Goal: Obtain resource: Download file/media

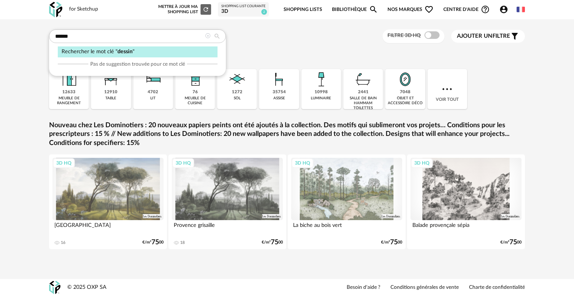
type input "******"
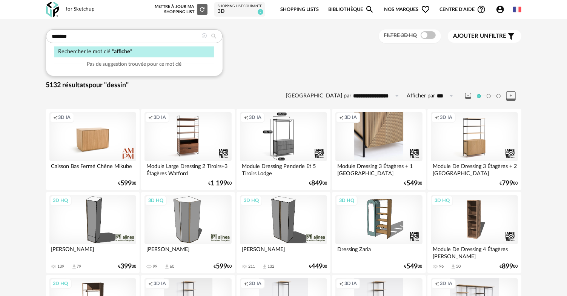
type input "*******"
type input "**********"
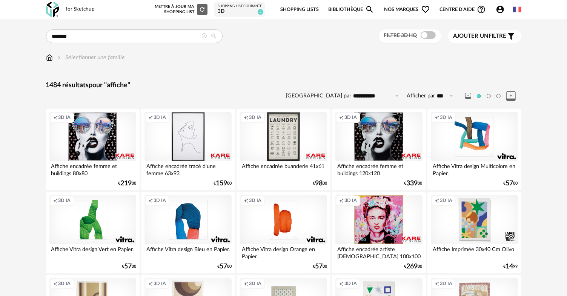
drag, startPoint x: 15, startPoint y: 30, endPoint x: -13, endPoint y: 22, distance: 29.9
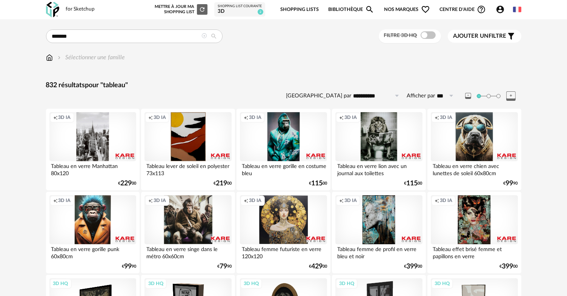
drag, startPoint x: 91, startPoint y: 36, endPoint x: -13, endPoint y: 3, distance: 109.0
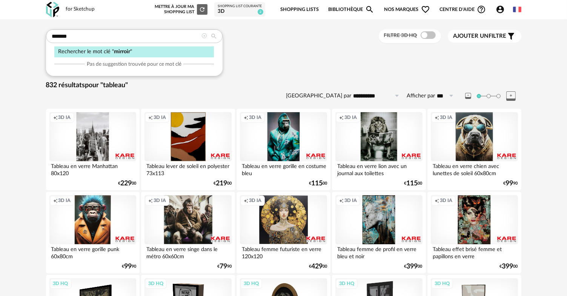
type input "*******"
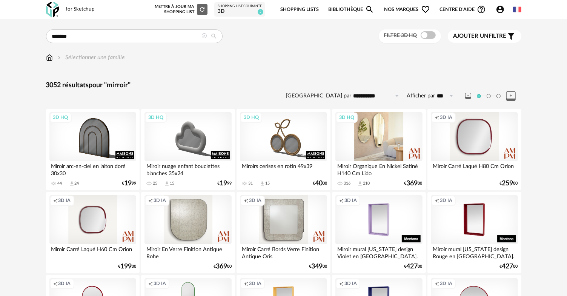
click at [390, 141] on div "3D HQ" at bounding box center [379, 136] width 87 height 49
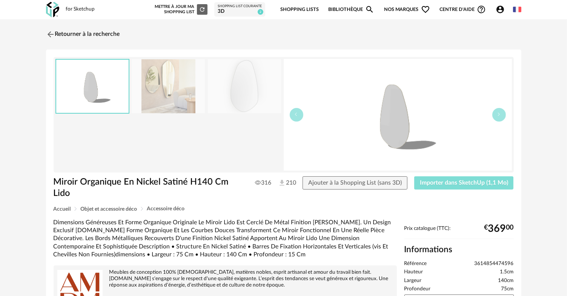
click at [453, 180] on span "Importer dans SketchUp (1,1 Mo)" at bounding box center [464, 183] width 88 height 6
click at [50, 36] on img at bounding box center [49, 34] width 11 height 11
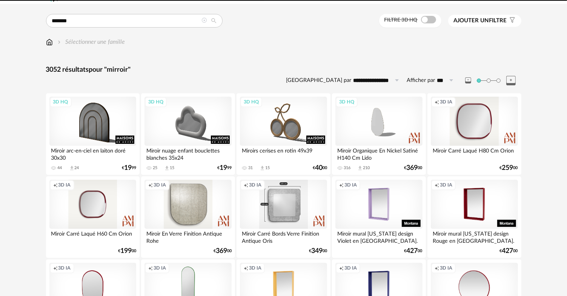
scroll to position [106, 0]
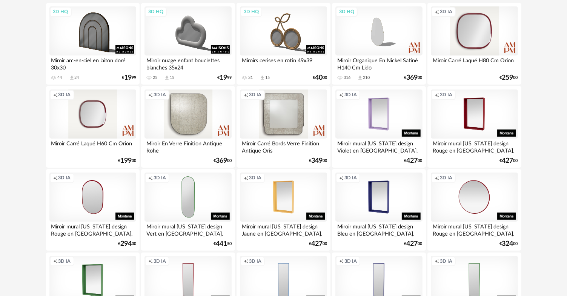
click at [374, 58] on div "Miroir Organique En Nickel Satiné H140 Cm Lido" at bounding box center [379, 62] width 87 height 15
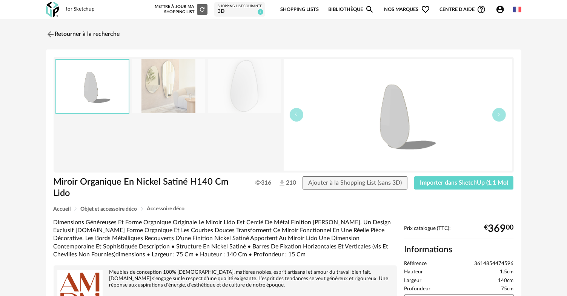
drag, startPoint x: 47, startPoint y: 32, endPoint x: 566, endPoint y: 89, distance: 522.5
click at [47, 32] on img at bounding box center [50, 34] width 9 height 9
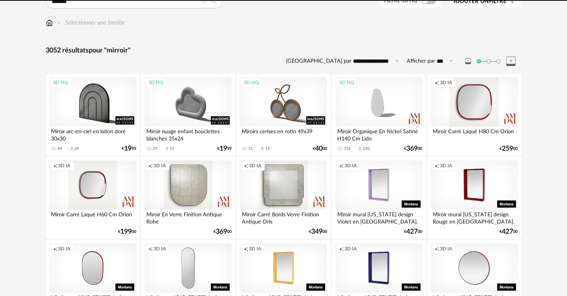
scroll to position [27, 0]
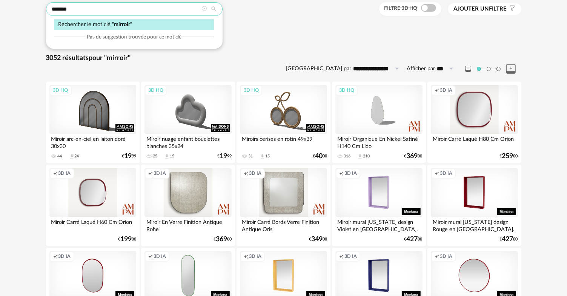
drag, startPoint x: 68, startPoint y: 11, endPoint x: -13, endPoint y: 6, distance: 81.3
type input "**********"
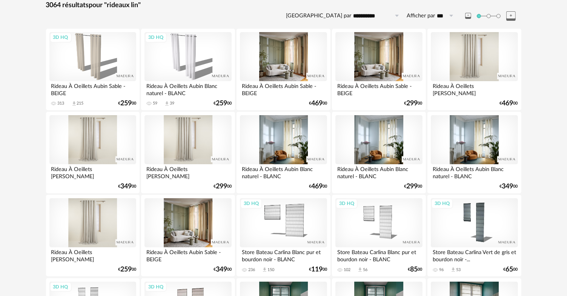
scroll to position [113, 0]
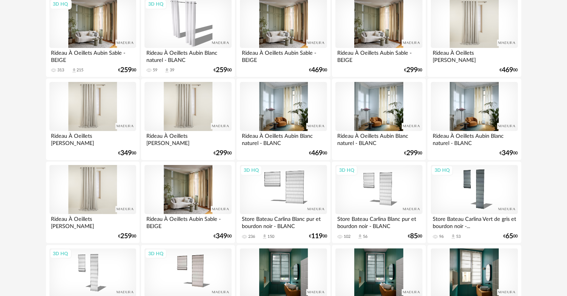
click at [104, 32] on div "3D HQ" at bounding box center [92, 23] width 87 height 49
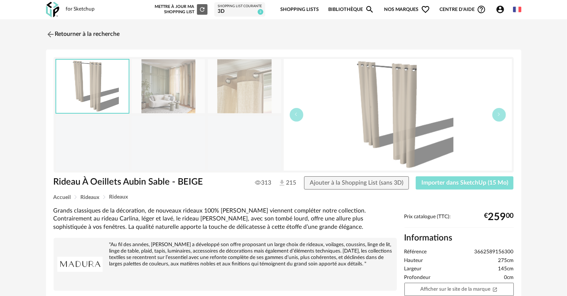
click at [448, 184] on span "Importer dans SketchUp (15 Mo)" at bounding box center [465, 183] width 87 height 6
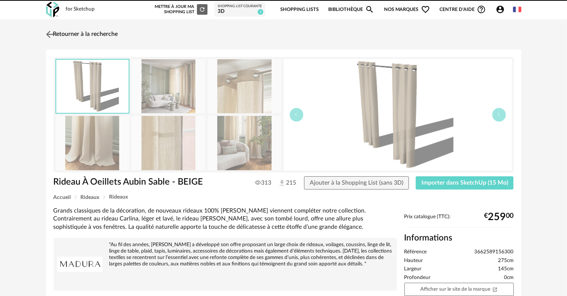
click at [71, 35] on link "Retourner à la recherche" at bounding box center [81, 34] width 74 height 17
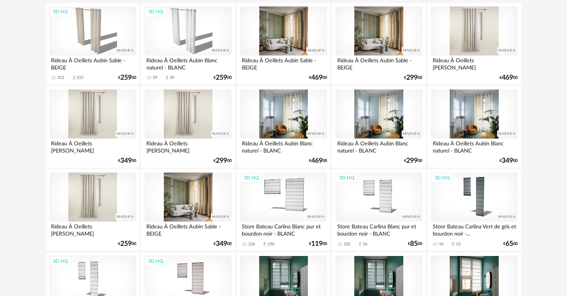
scroll to position [106, 0]
click at [110, 112] on div at bounding box center [92, 113] width 87 height 49
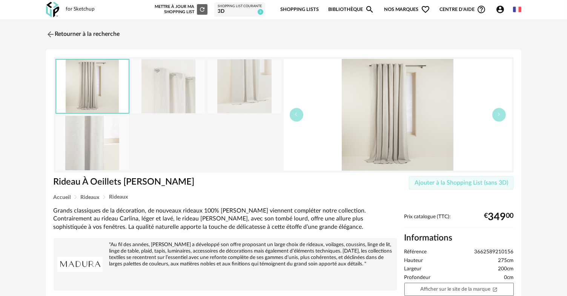
click at [459, 181] on span "Ajouter à la Shopping List (sans 3D)" at bounding box center [462, 183] width 94 height 6
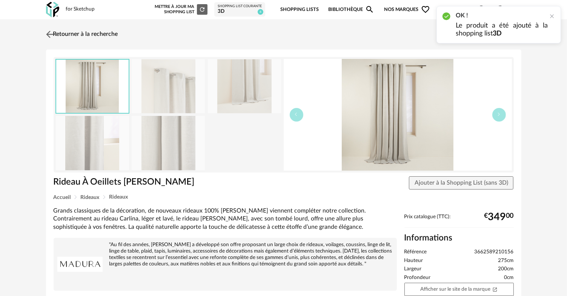
click at [53, 34] on img at bounding box center [49, 34] width 11 height 11
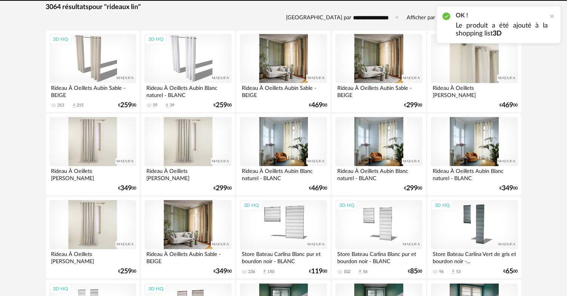
scroll to position [27, 0]
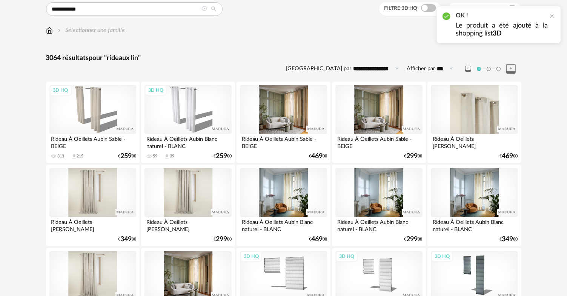
click at [479, 109] on div at bounding box center [474, 109] width 87 height 49
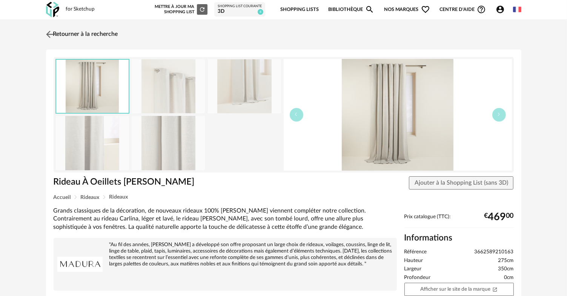
click at [47, 36] on img at bounding box center [49, 34] width 11 height 11
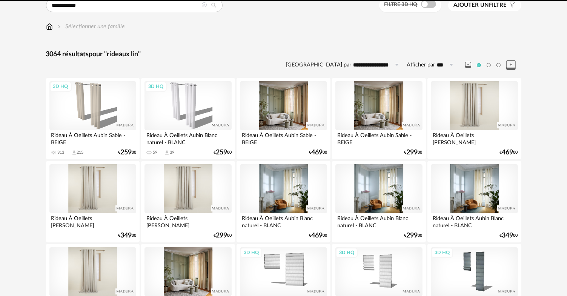
scroll to position [27, 0]
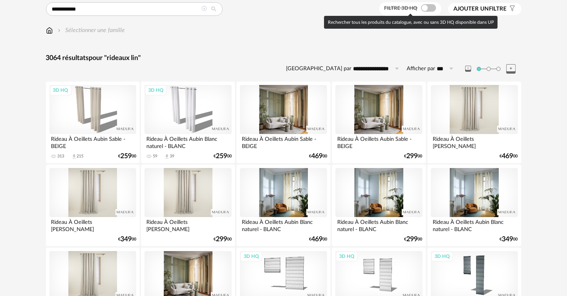
click at [427, 11] on span at bounding box center [428, 8] width 15 height 8
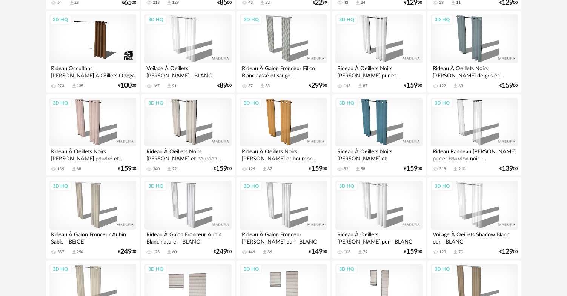
scroll to position [264, 0]
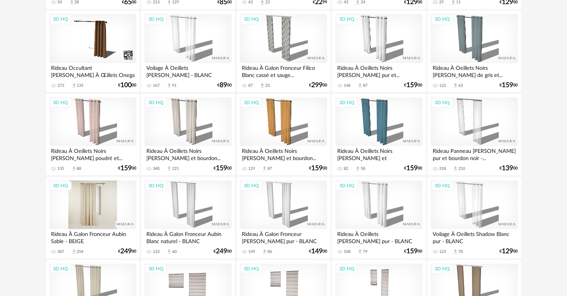
click at [85, 218] on div "3D HQ" at bounding box center [92, 204] width 87 height 49
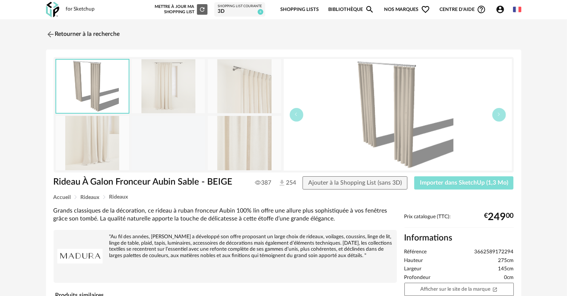
click at [452, 180] on span "Importer dans SketchUp (1,3 Mo)" at bounding box center [464, 183] width 88 height 6
